Goal: Task Accomplishment & Management: Use online tool/utility

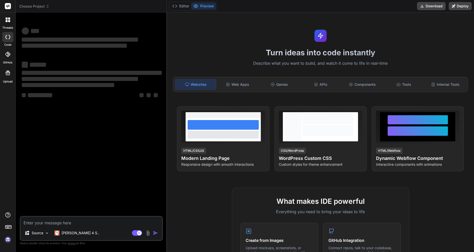
click at [11, 244] on div "threads code GitHub Upload" at bounding box center [8, 126] width 16 height 252
click at [9, 241] on img at bounding box center [8, 239] width 9 height 9
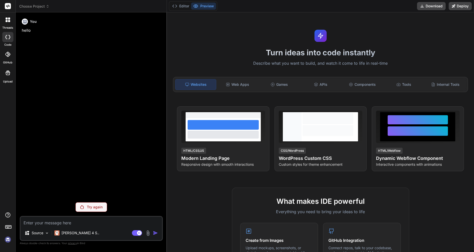
type textarea "x"
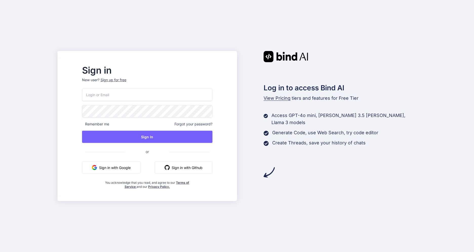
click at [119, 94] on input "email" at bounding box center [147, 94] width 131 height 12
type input "vikraj010583@gmail.com"
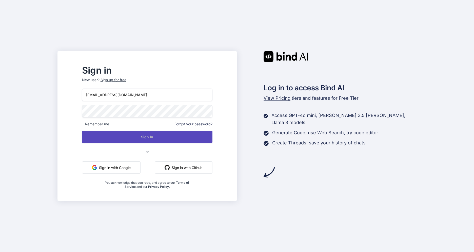
click at [164, 137] on button "Sign In" at bounding box center [147, 137] width 131 height 12
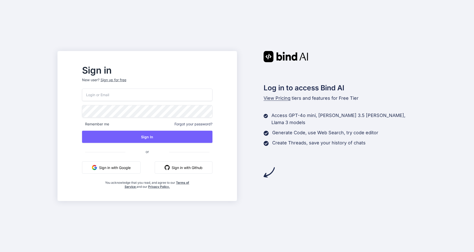
click at [113, 98] on input "email" at bounding box center [147, 94] width 131 height 12
type input "vikraj010583@gmail.com"
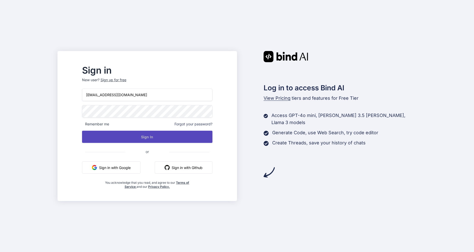
click at [150, 142] on button "Sign In" at bounding box center [147, 137] width 131 height 12
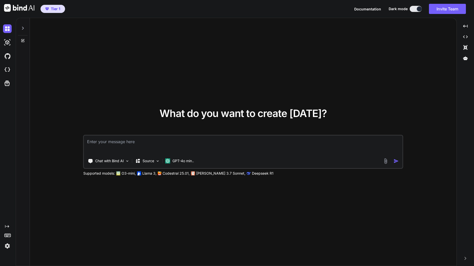
type textarea "x"
